Goal: Task Accomplishment & Management: Complete application form

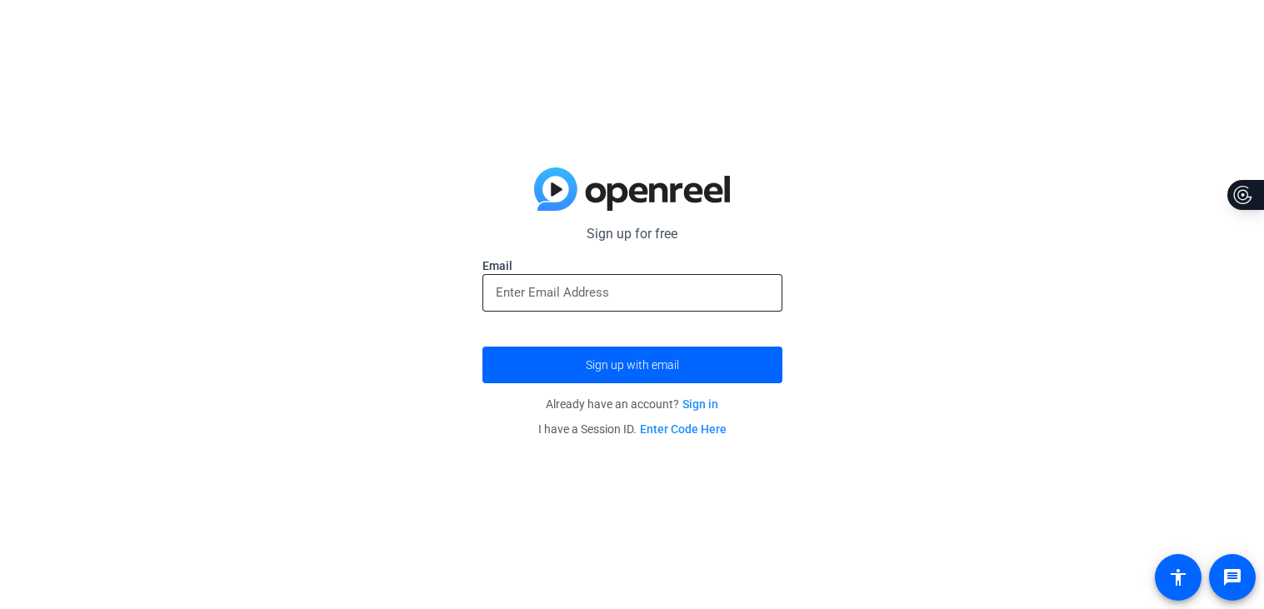
click at [676, 298] on input "email" at bounding box center [632, 292] width 273 height 20
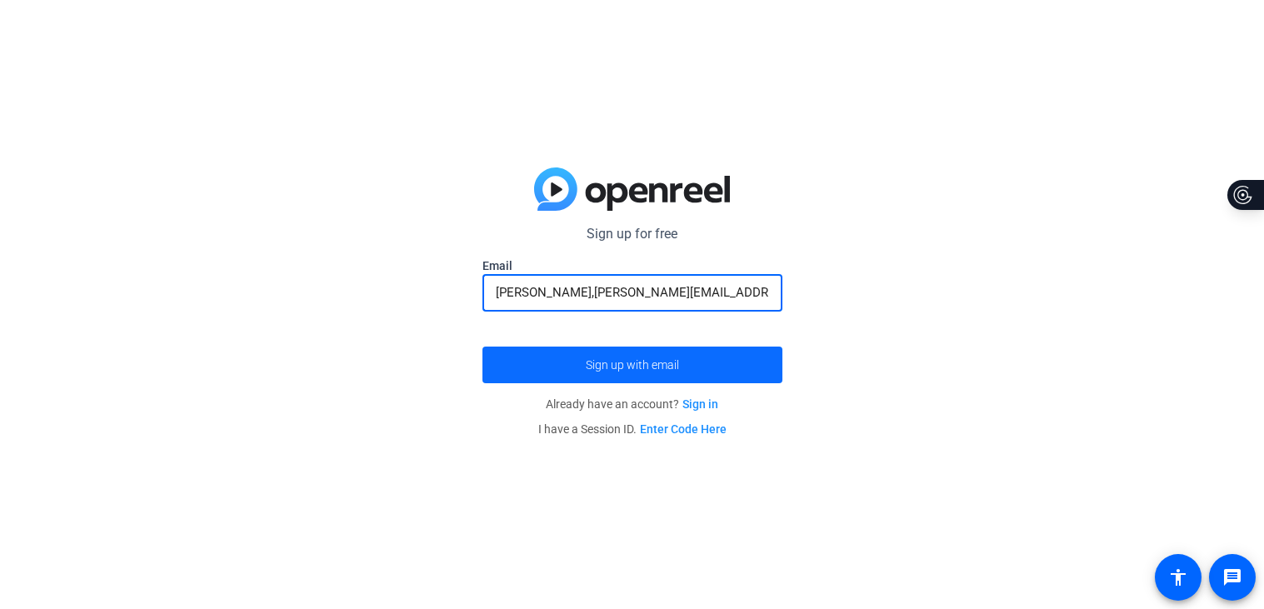
click at [700, 367] on span "submit" at bounding box center [632, 365] width 300 height 40
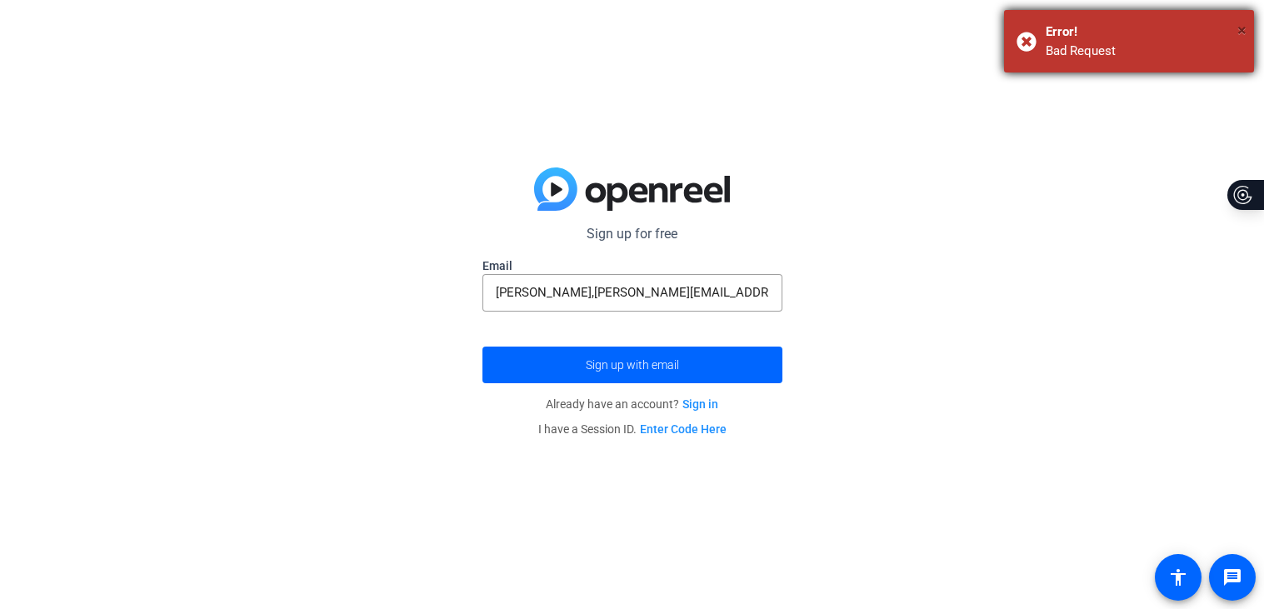
click at [1242, 31] on span "×" at bounding box center [1241, 30] width 9 height 20
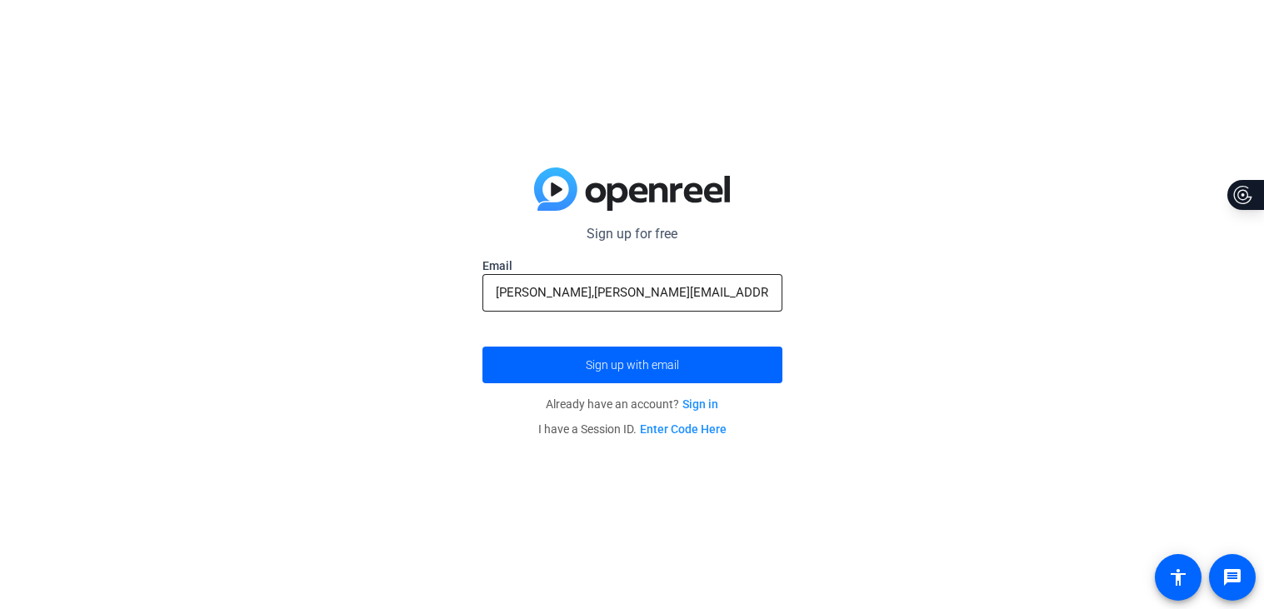
click at [524, 296] on input "nora,otterstetter@waostudent.org" at bounding box center [632, 292] width 273 height 20
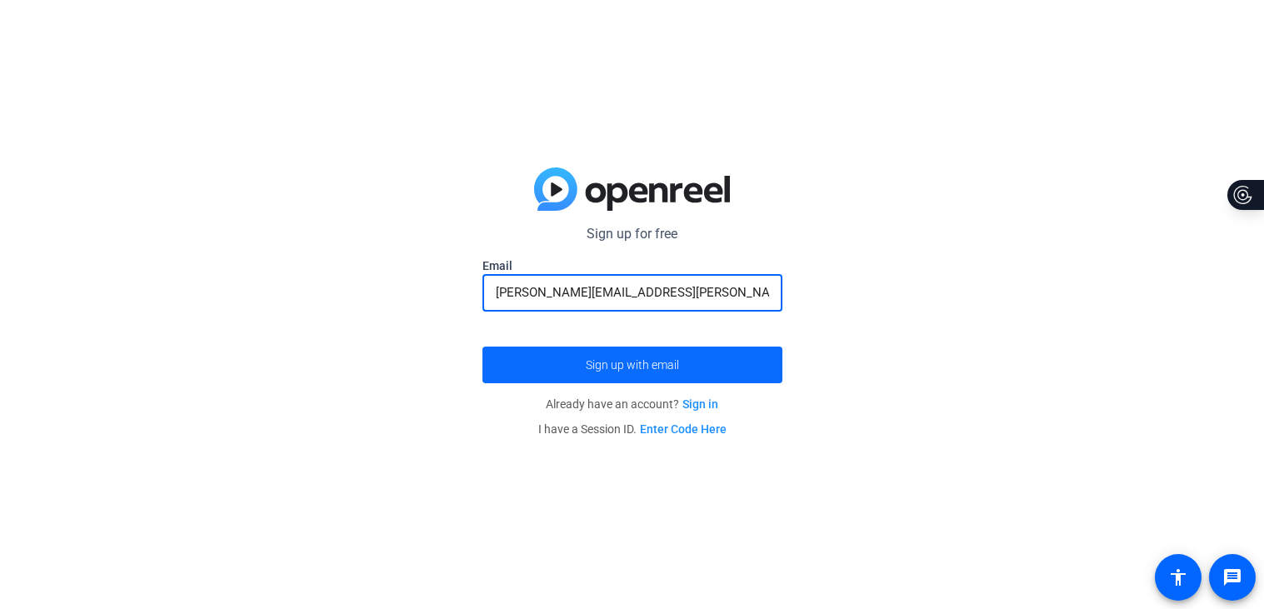
type input "[PERSON_NAME][EMAIL_ADDRESS][PERSON_NAME][DOMAIN_NAME]"
click at [607, 365] on span "Sign up with email" at bounding box center [632, 365] width 93 height 0
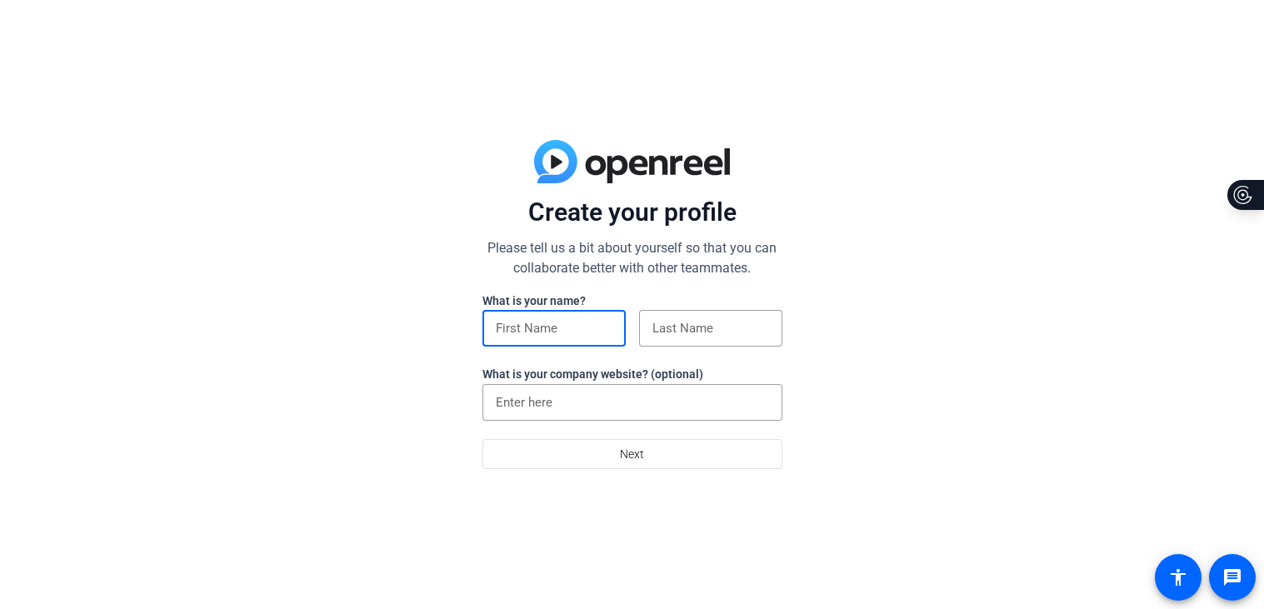
click at [555, 324] on input at bounding box center [554, 328] width 117 height 20
type input "[PERSON_NAME]"
click at [697, 336] on input at bounding box center [710, 328] width 117 height 20
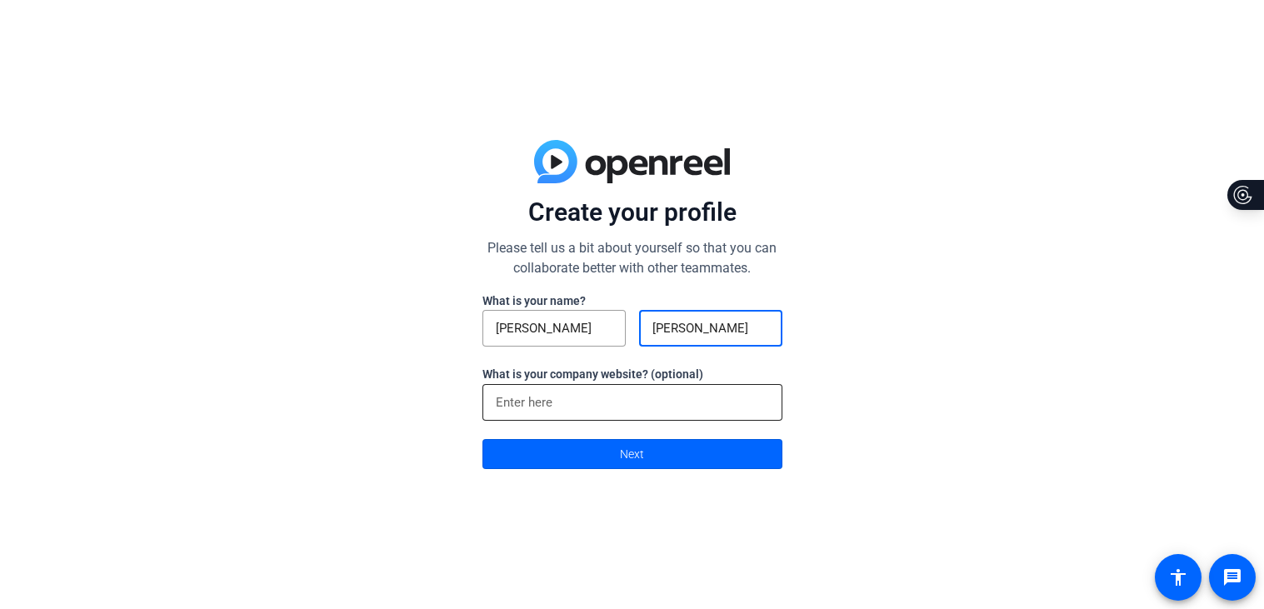
type input "[PERSON_NAME]"
click at [722, 414] on div at bounding box center [632, 402] width 273 height 37
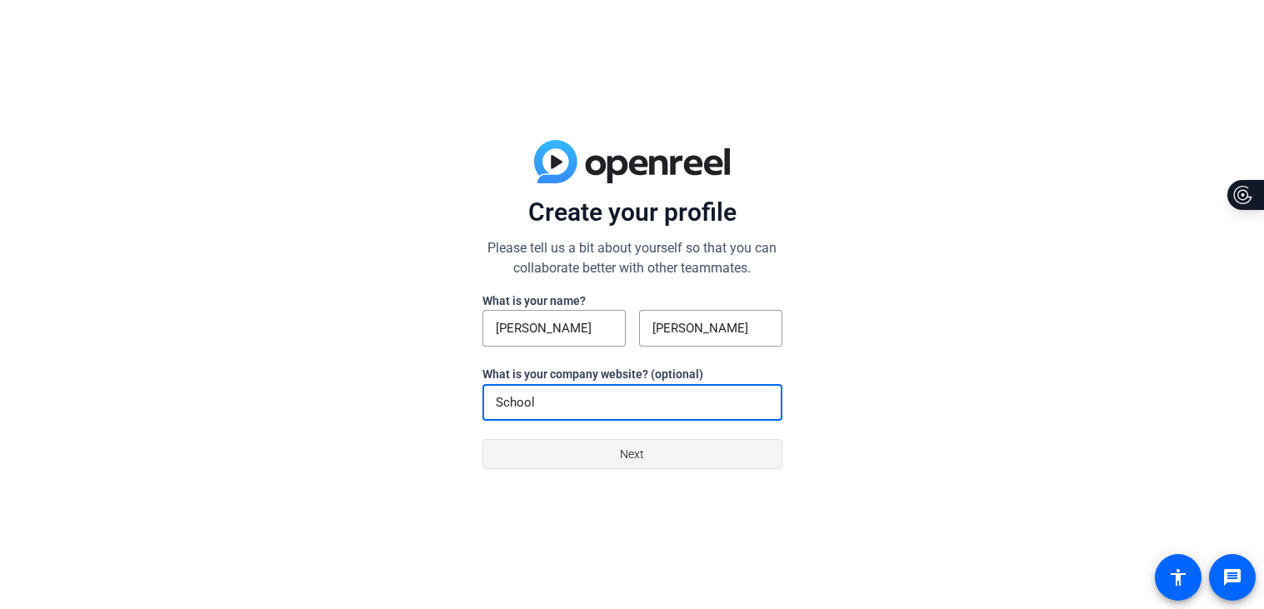
click at [692, 454] on span at bounding box center [632, 454] width 298 height 40
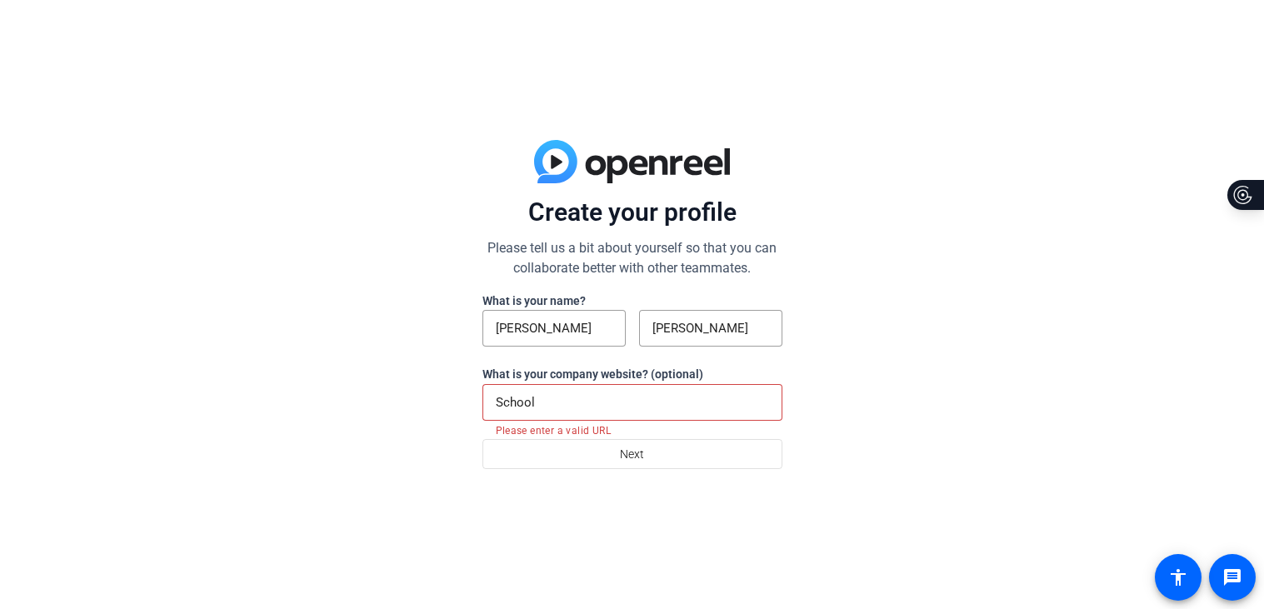
click at [613, 403] on input "School" at bounding box center [632, 402] width 273 height 20
type input "S"
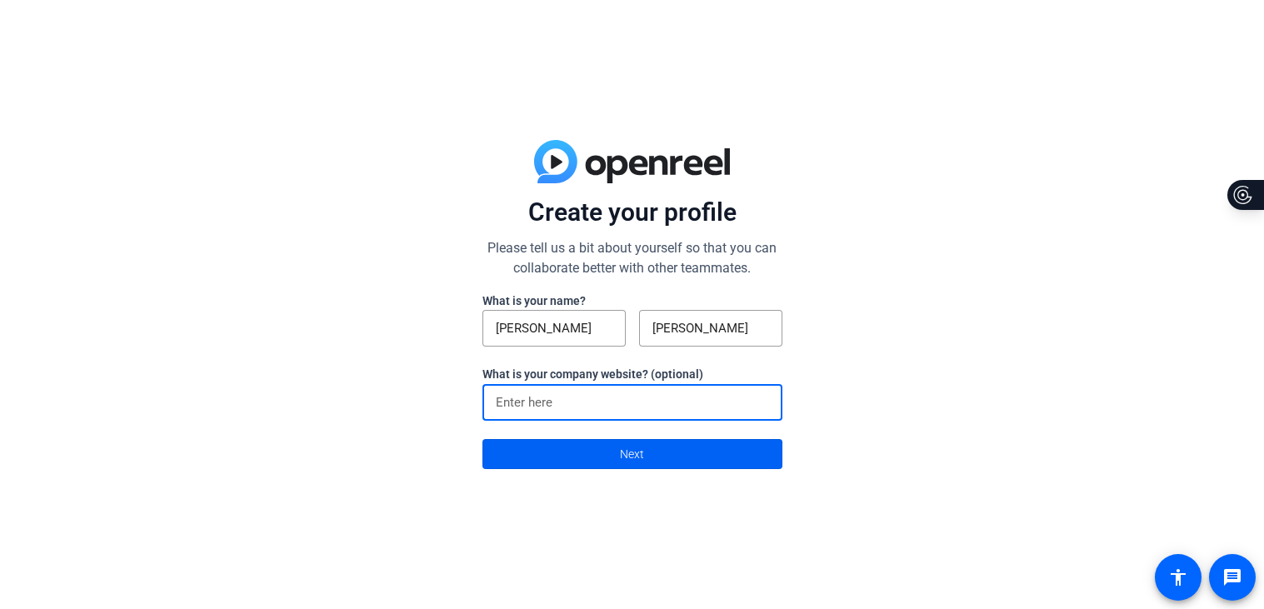
click at [642, 467] on span "Next" at bounding box center [632, 454] width 24 height 32
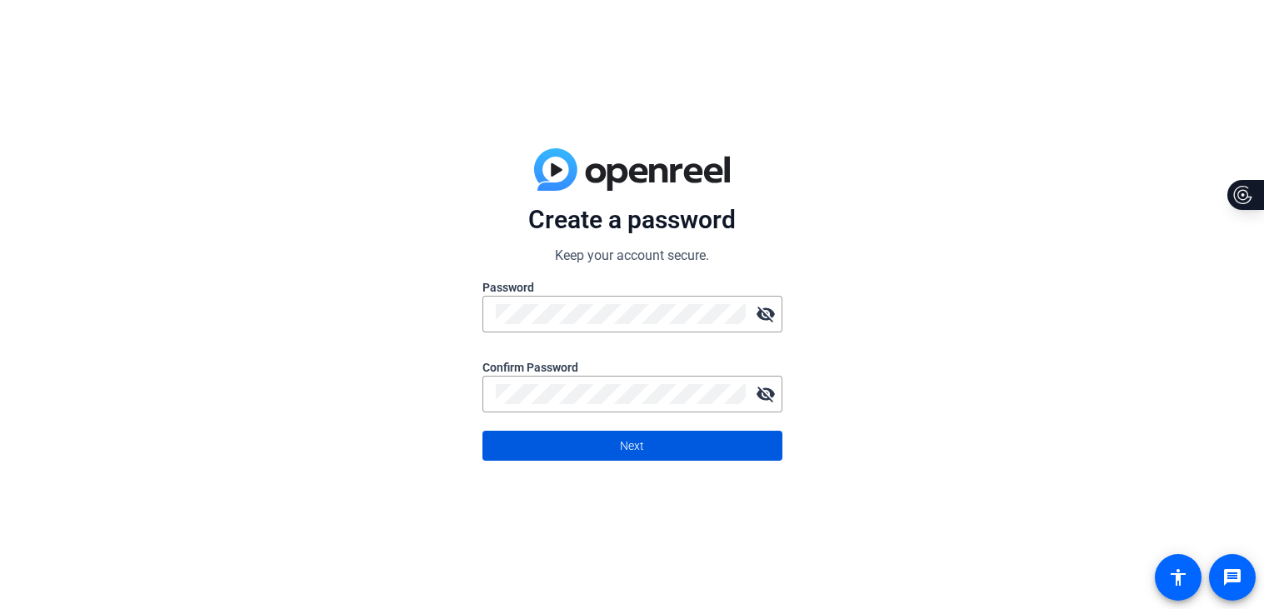
click at [676, 437] on span at bounding box center [632, 446] width 298 height 40
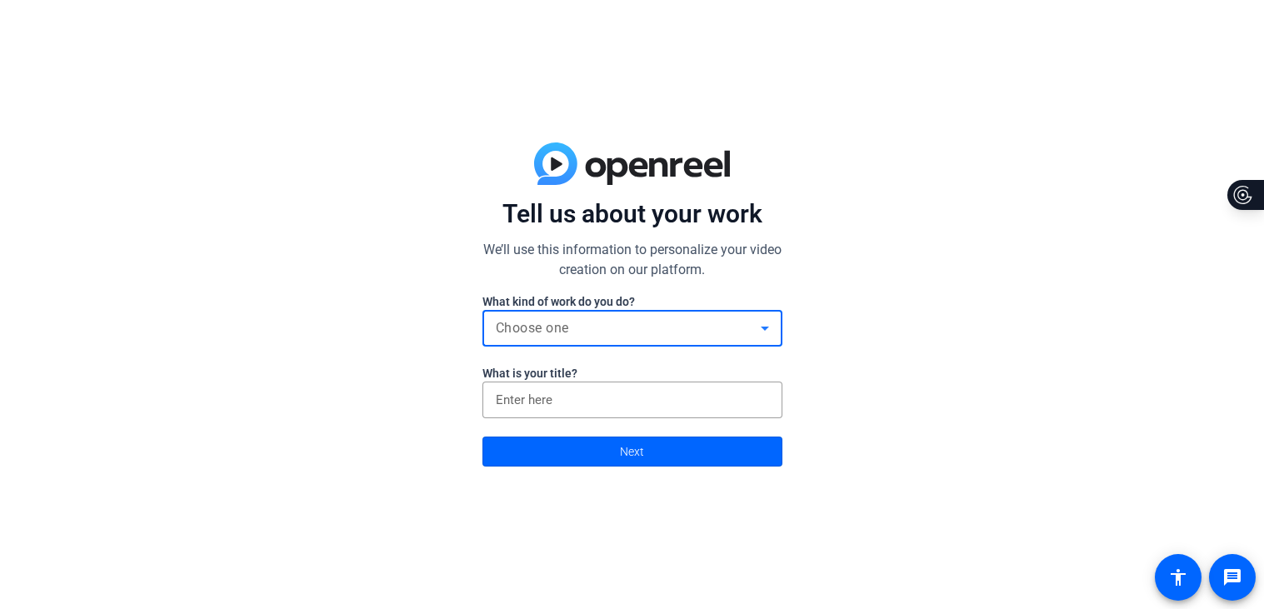
click at [684, 319] on div "Choose one" at bounding box center [628, 328] width 265 height 20
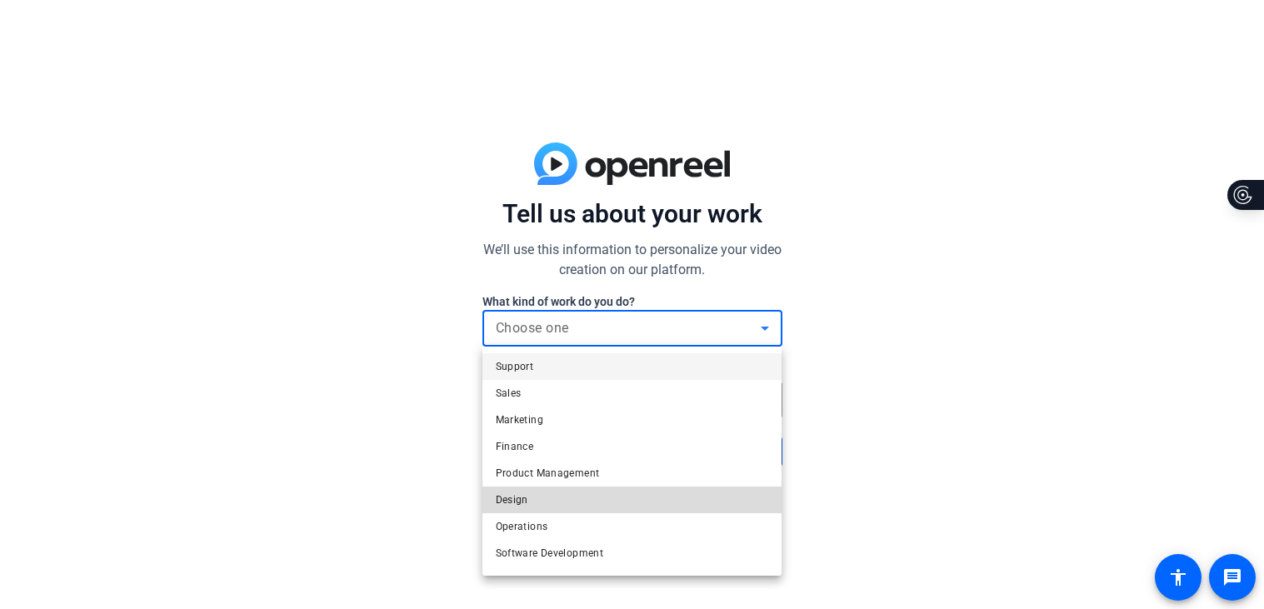
click at [582, 504] on mat-option "Design" at bounding box center [632, 500] width 300 height 27
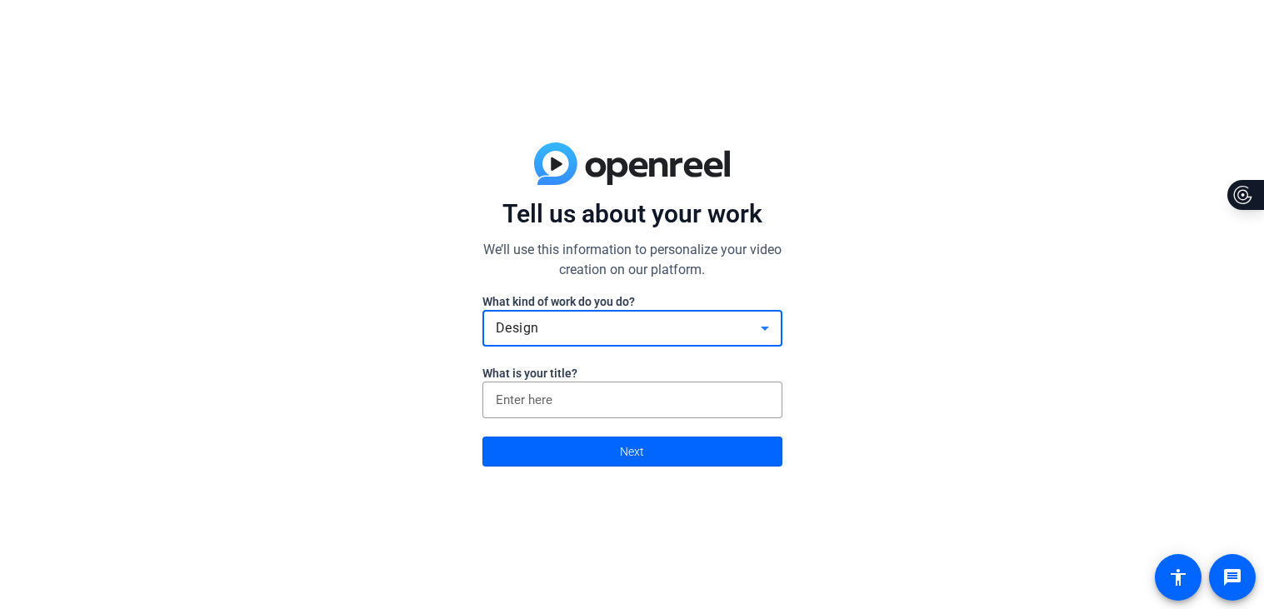
click at [571, 319] on div "Design" at bounding box center [628, 328] width 265 height 20
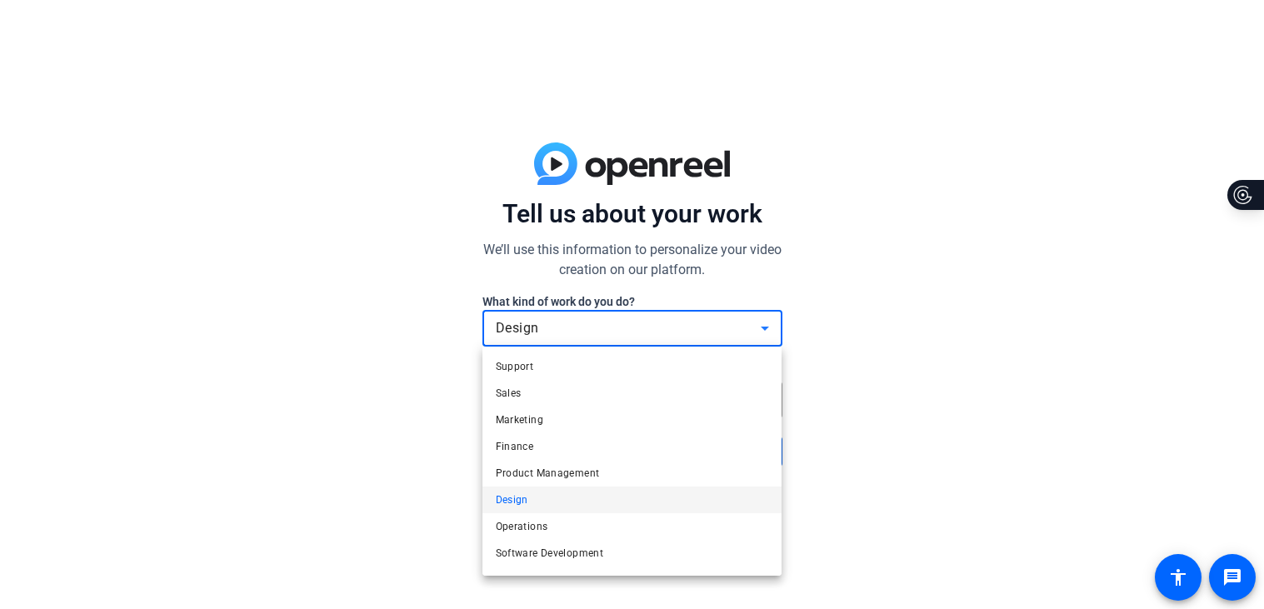
click at [407, 453] on div at bounding box center [632, 304] width 1264 height 609
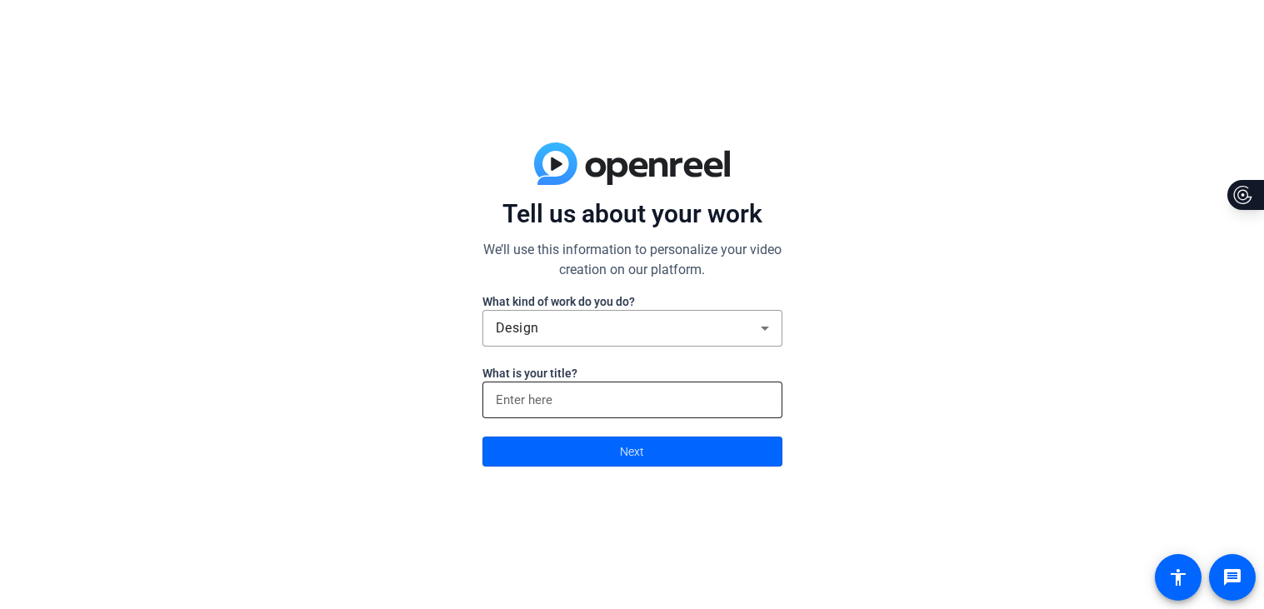
click at [568, 399] on input at bounding box center [632, 400] width 273 height 20
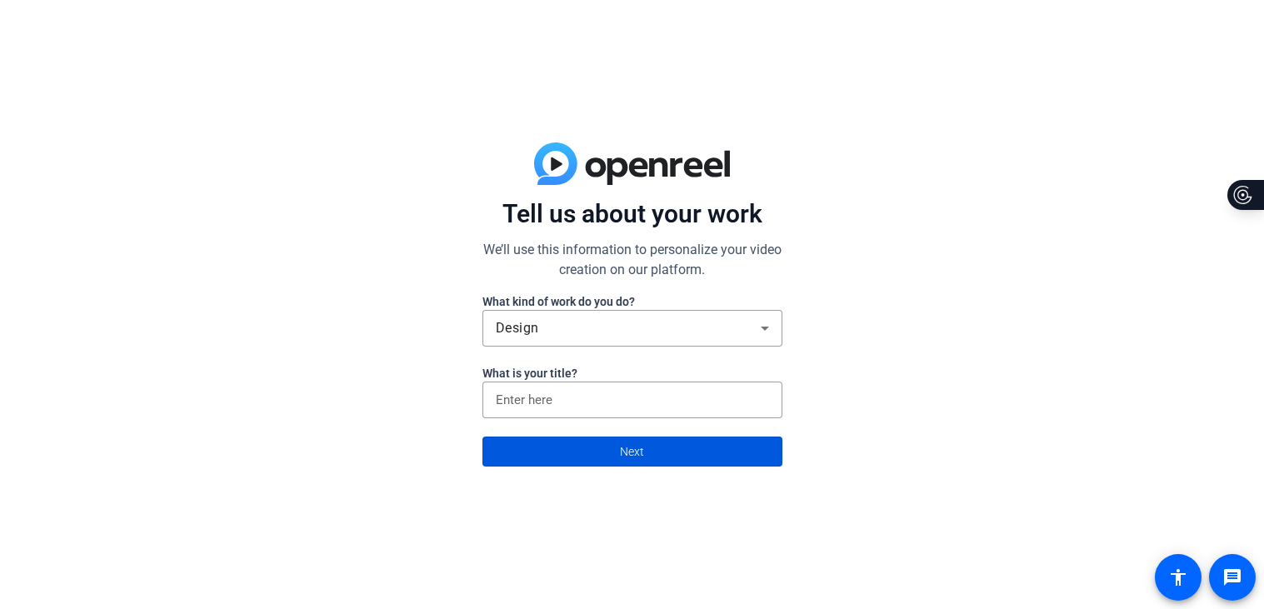
click at [570, 448] on span at bounding box center [632, 452] width 298 height 40
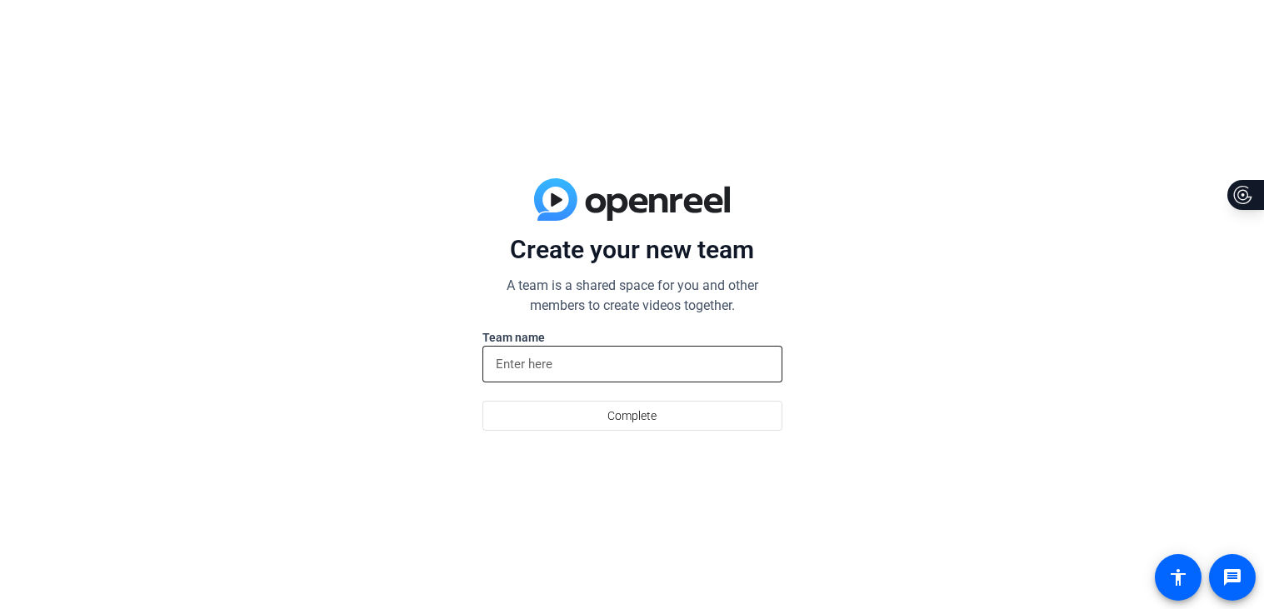
click at [595, 368] on input at bounding box center [632, 364] width 273 height 20
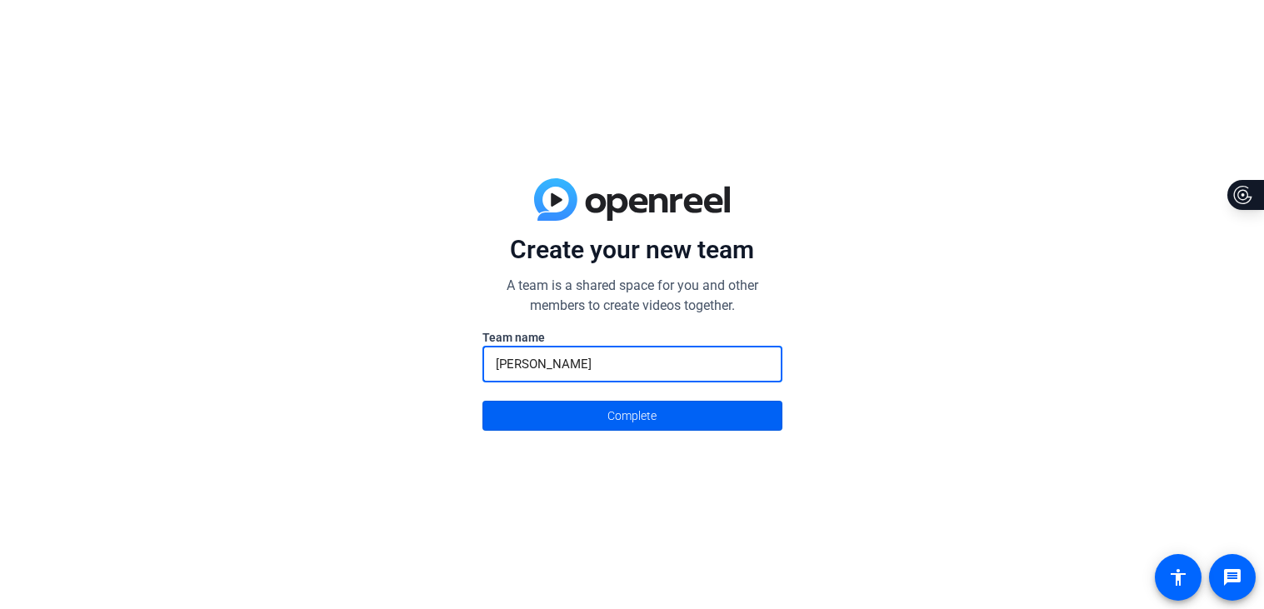
type input "[PERSON_NAME]"
click at [627, 417] on span "Complete" at bounding box center [631, 416] width 49 height 32
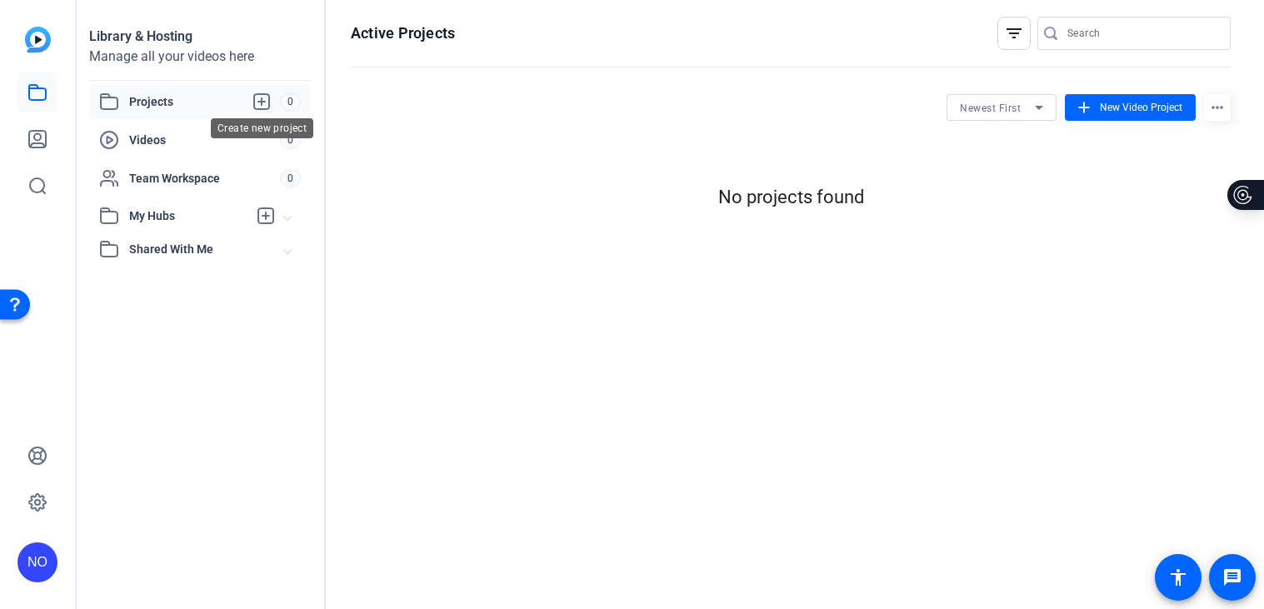
click at [262, 103] on icon at bounding box center [262, 102] width 20 height 20
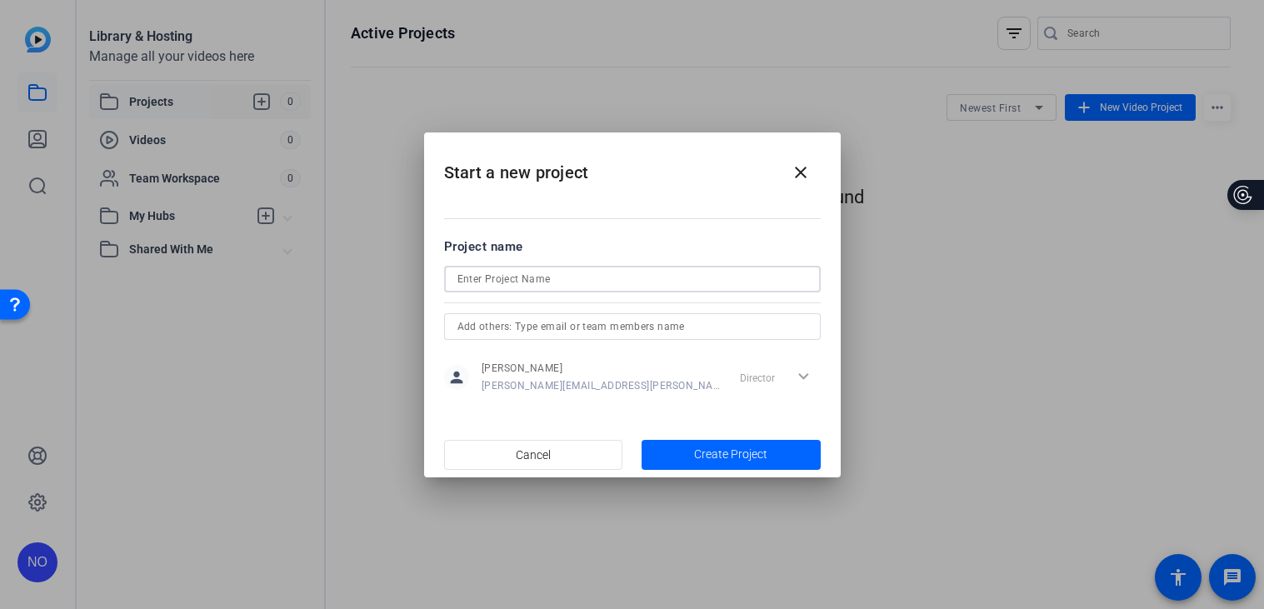
click at [652, 282] on input at bounding box center [632, 279] width 350 height 20
type input "English Book Report"
click at [721, 461] on span "Create Project" at bounding box center [730, 454] width 73 height 17
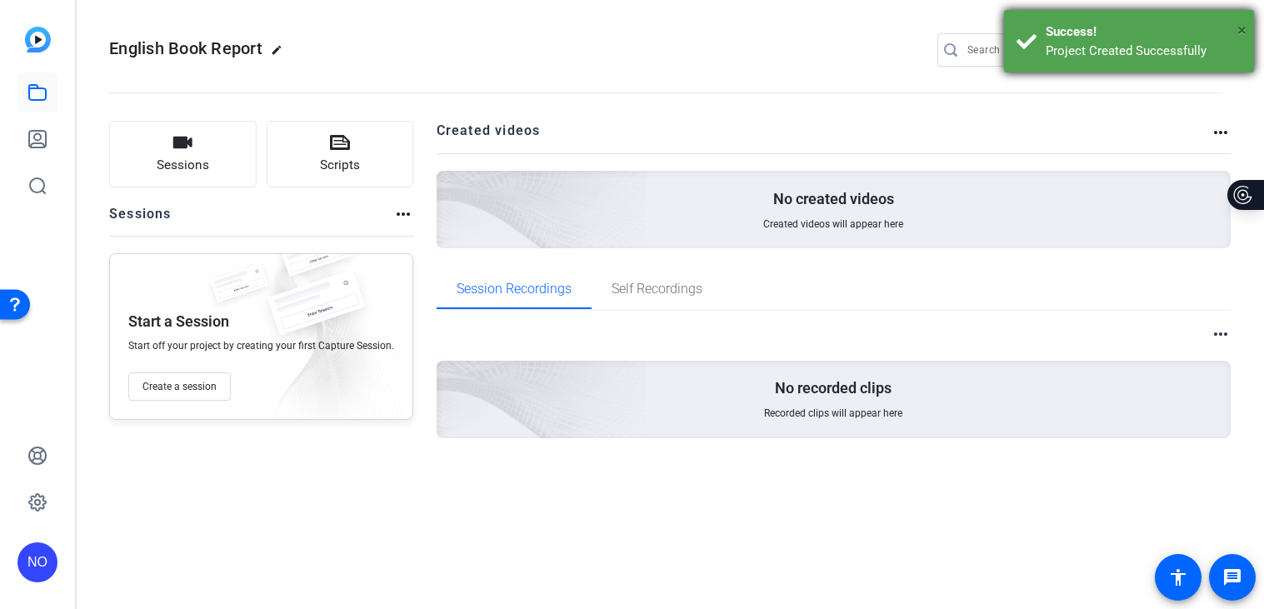
click at [1242, 31] on span "×" at bounding box center [1241, 30] width 9 height 20
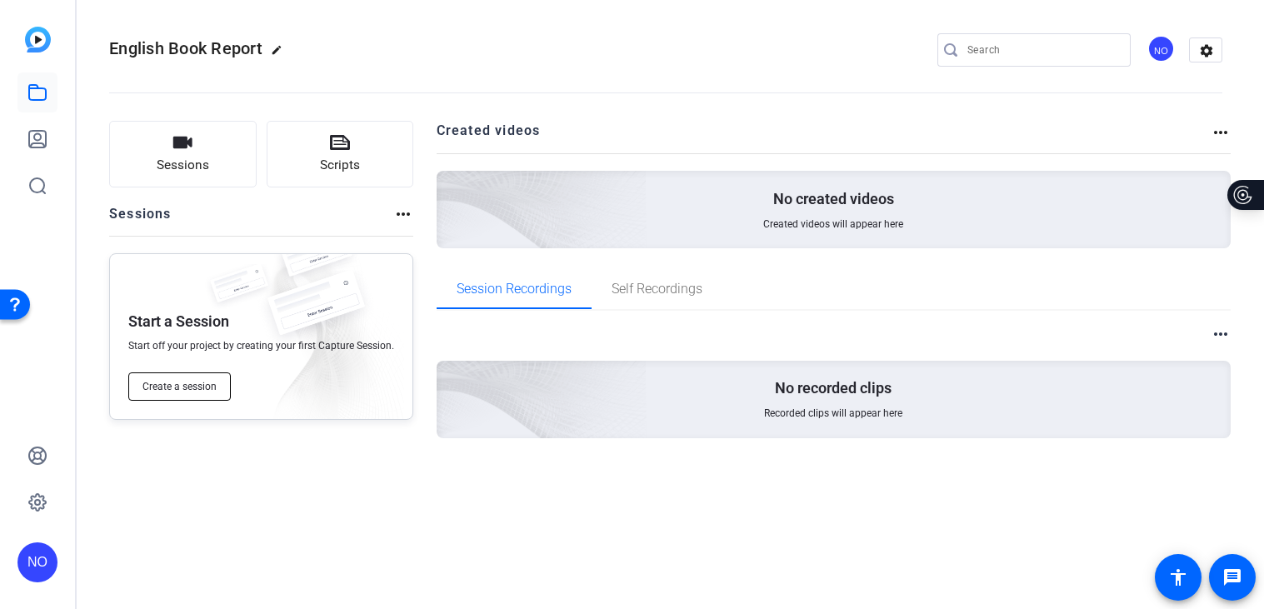
click at [213, 385] on span "Create a session" at bounding box center [179, 386] width 74 height 13
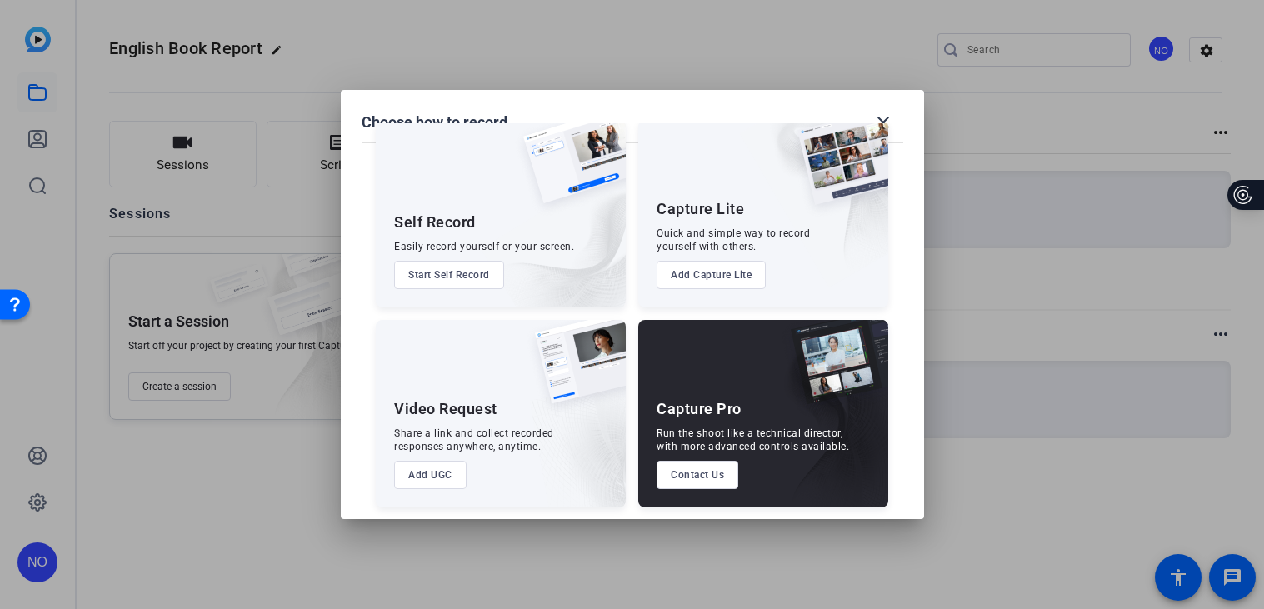
scroll to position [40, 0]
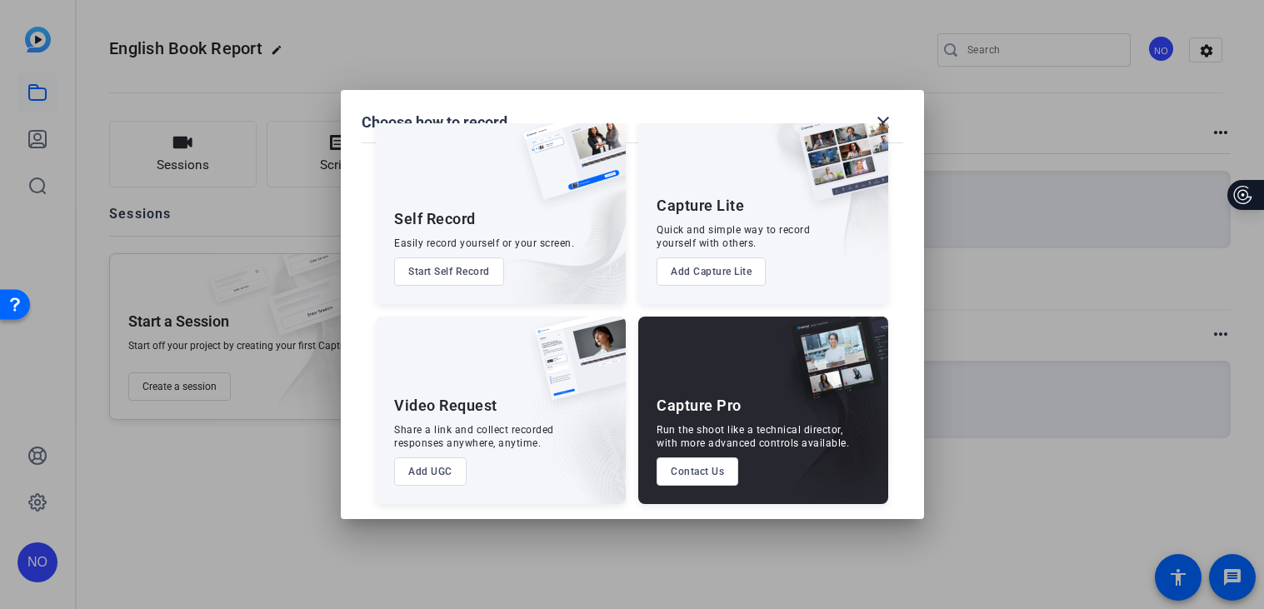
click at [618, 422] on img at bounding box center [577, 436] width 97 height 136
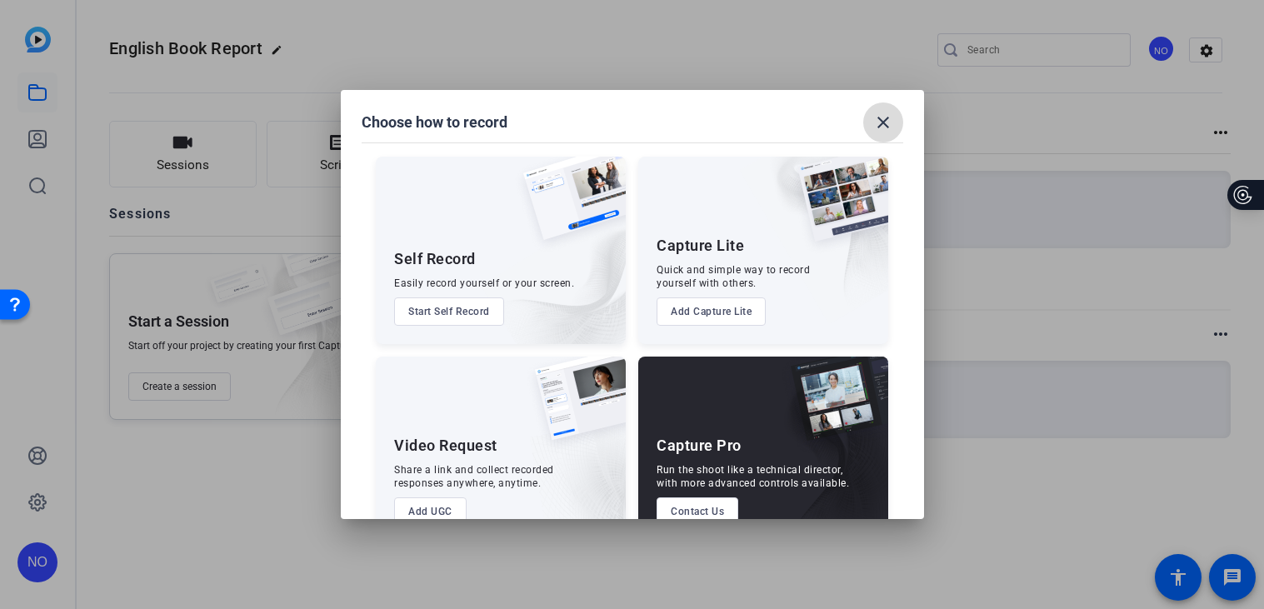
click at [892, 120] on span at bounding box center [883, 122] width 40 height 40
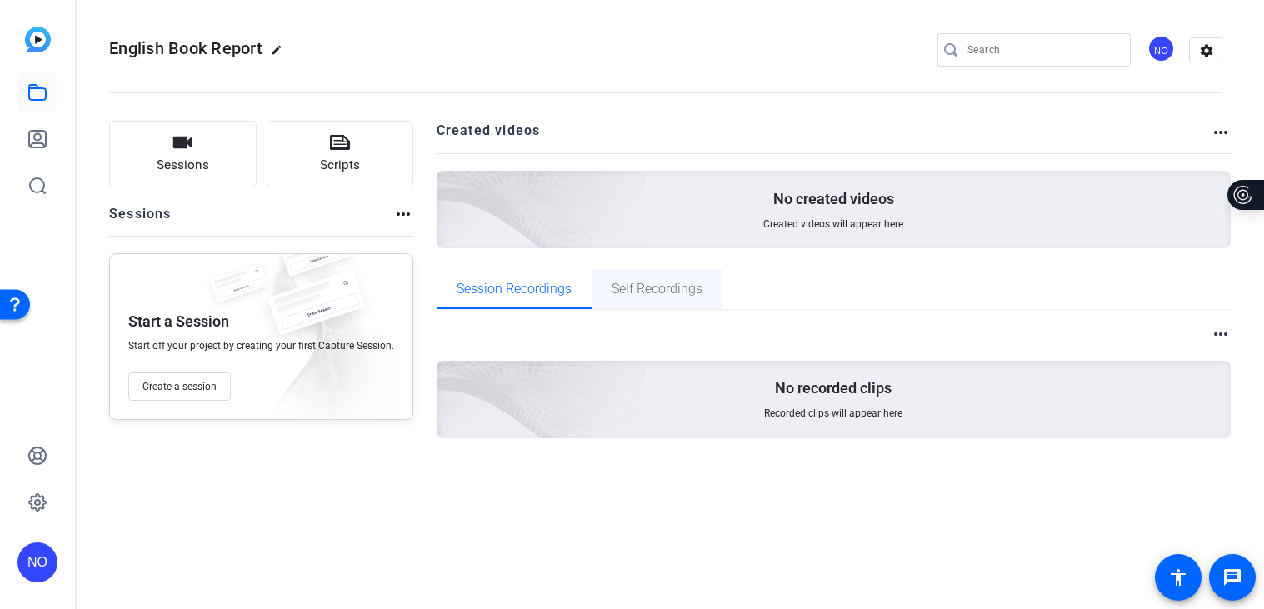
click at [654, 300] on span "Self Recordings" at bounding box center [657, 289] width 91 height 40
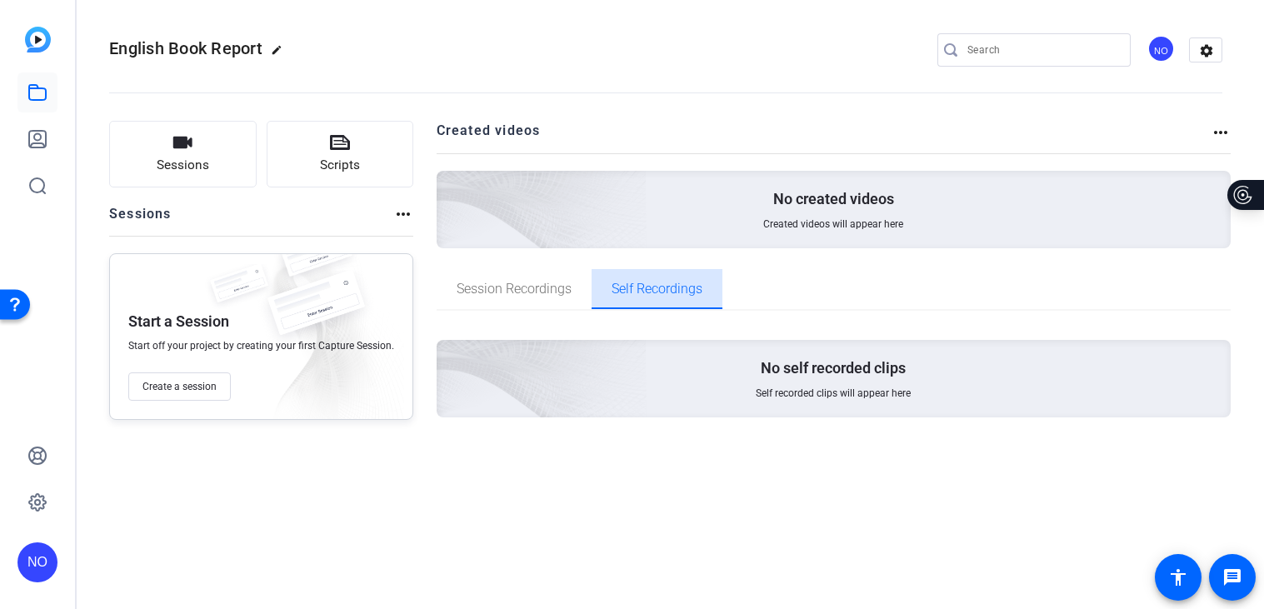
click at [654, 300] on span "Self Recordings" at bounding box center [657, 289] width 91 height 40
click at [545, 297] on span "Session Recordings" at bounding box center [514, 289] width 115 height 40
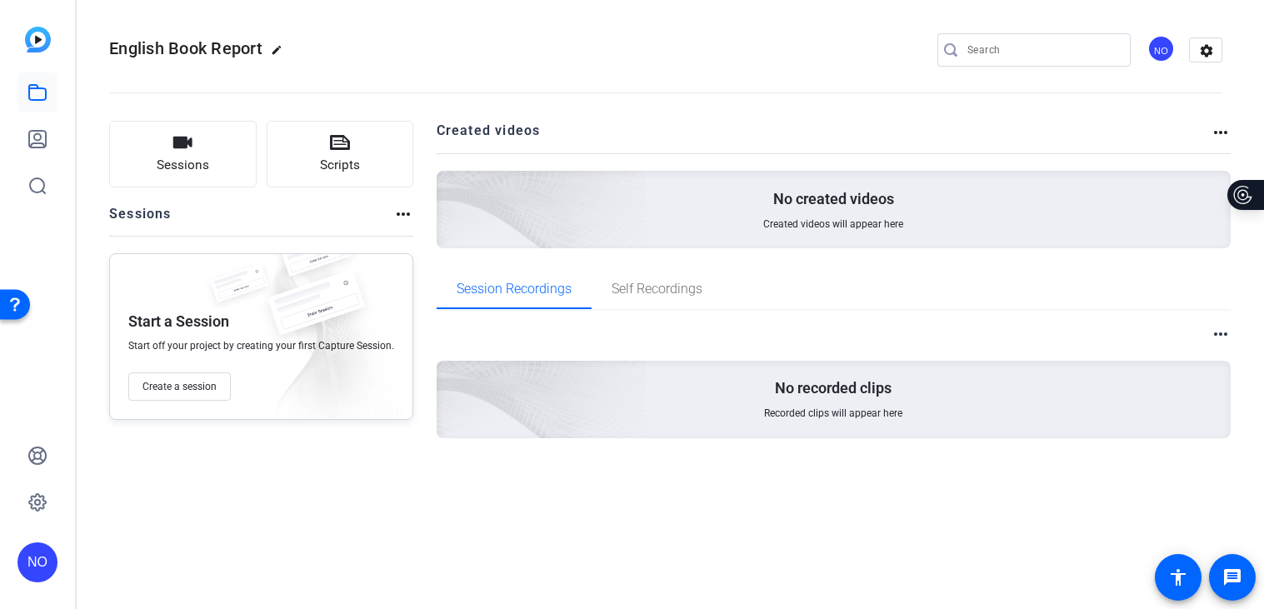
click at [397, 218] on mat-icon "more_horiz" at bounding box center [403, 214] width 20 height 20
click at [173, 143] on div at bounding box center [632, 304] width 1264 height 609
click at [176, 147] on icon "button" at bounding box center [182, 143] width 19 height 12
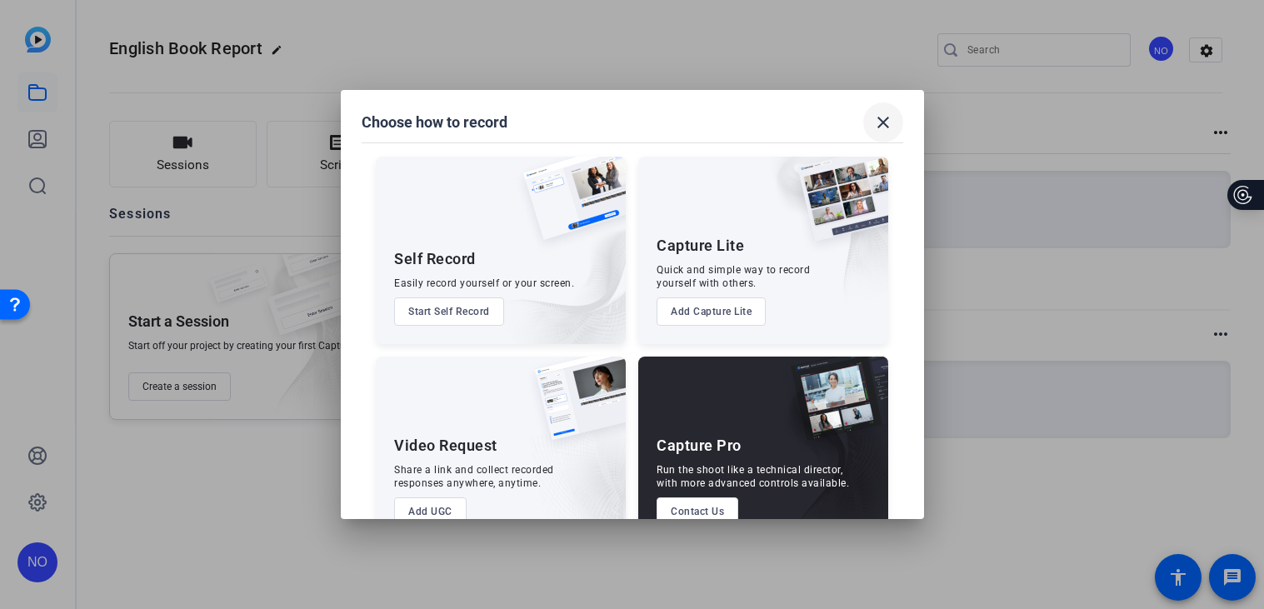
click at [876, 130] on mat-icon "close" at bounding box center [883, 122] width 20 height 20
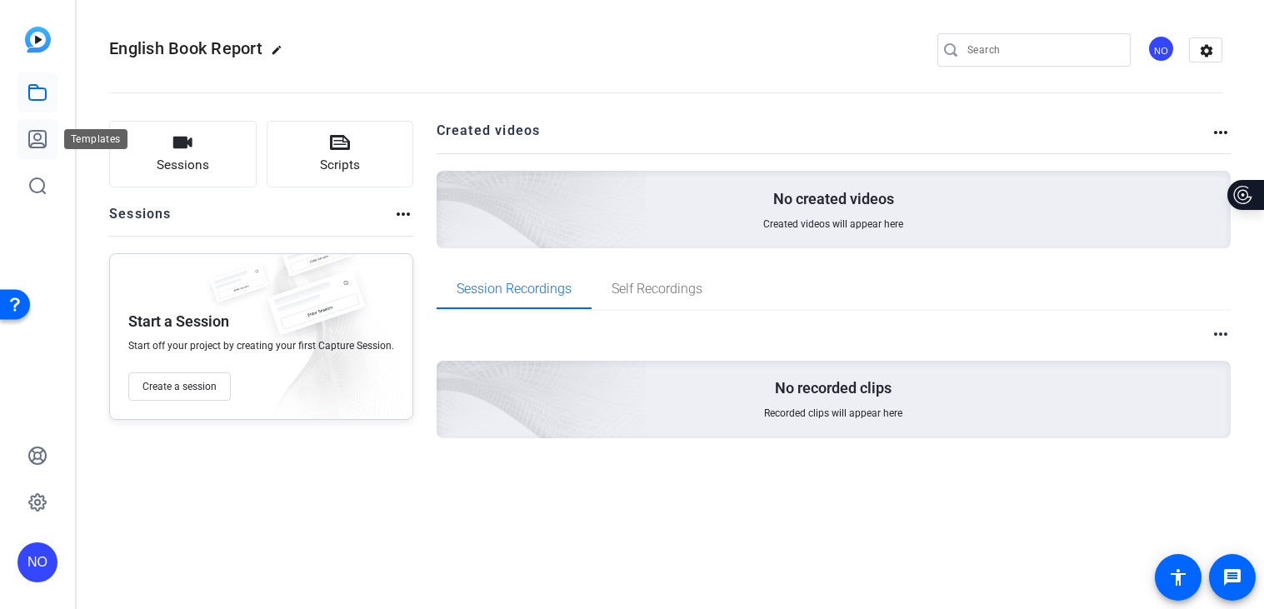
click at [37, 146] on icon at bounding box center [37, 139] width 20 height 20
